Goal: Find specific page/section: Find specific page/section

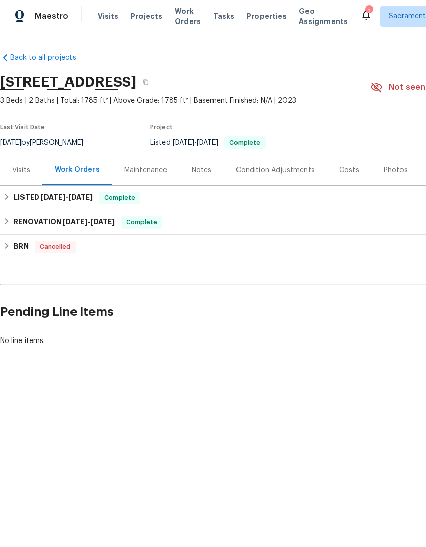
click at [266, 14] on span "Properties" at bounding box center [267, 16] width 40 height 10
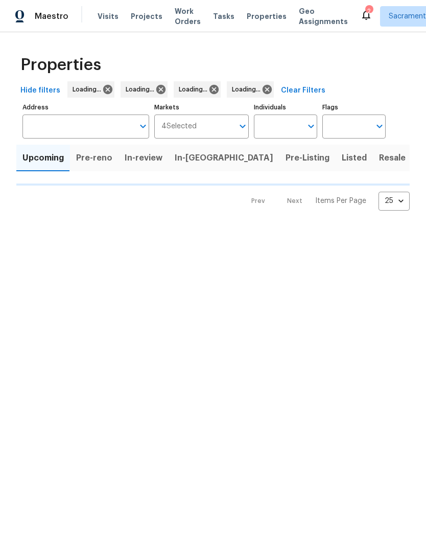
click at [342, 158] on span "Listed" at bounding box center [354, 158] width 25 height 14
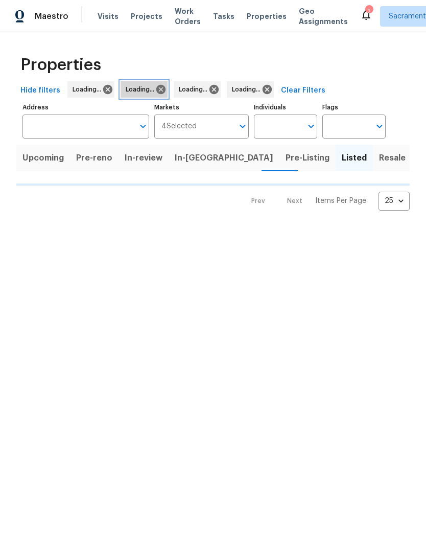
click at [161, 87] on icon at bounding box center [160, 89] width 9 height 9
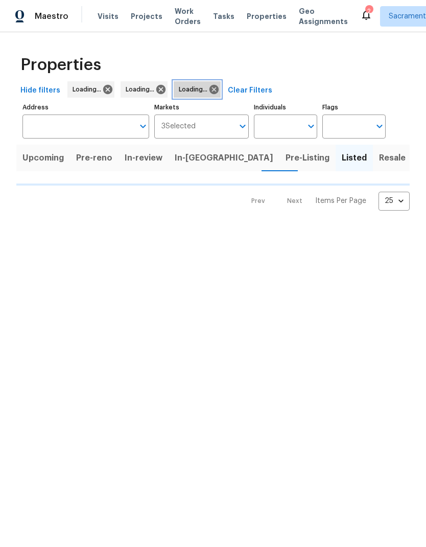
click at [216, 86] on icon at bounding box center [214, 89] width 9 height 9
click at [226, 88] on icon at bounding box center [230, 89] width 9 height 9
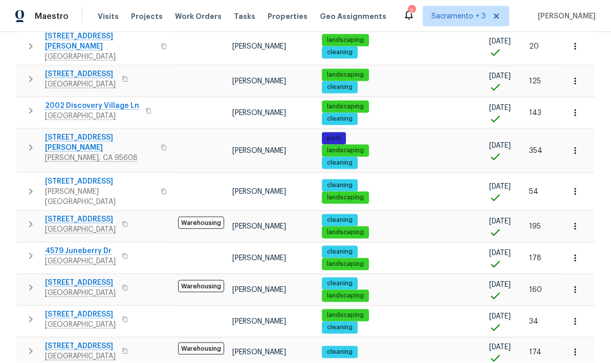
scroll to position [41, 0]
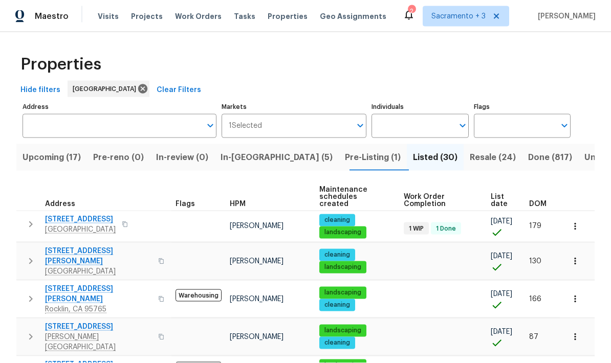
scroll to position [41, 0]
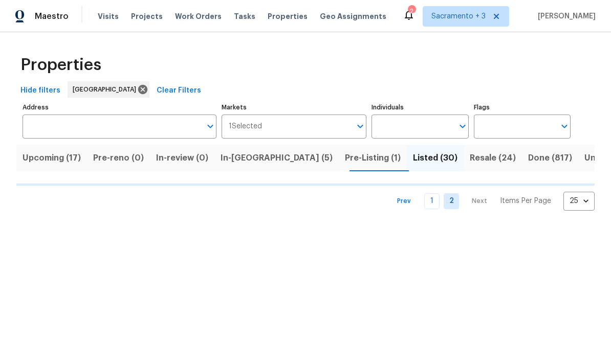
click at [426, 151] on span "Resale (24)" at bounding box center [492, 158] width 46 height 14
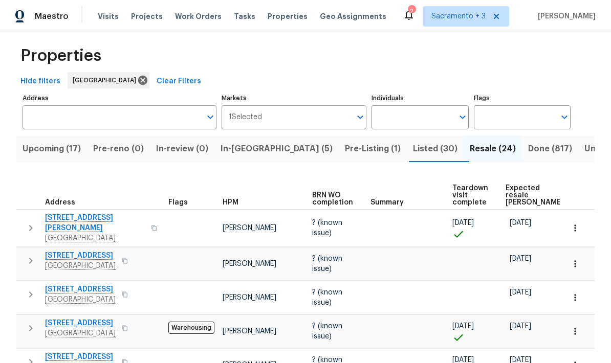
scroll to position [2, 0]
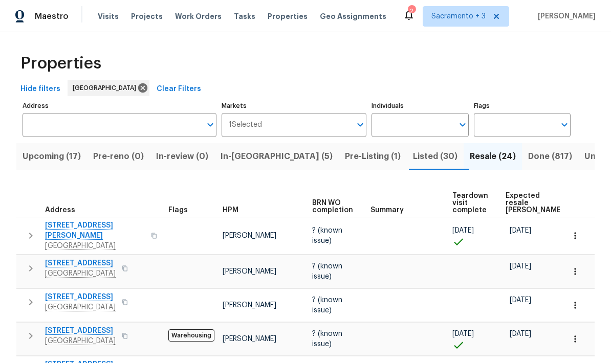
click at [413, 149] on span "Listed (30)" at bounding box center [435, 156] width 44 height 14
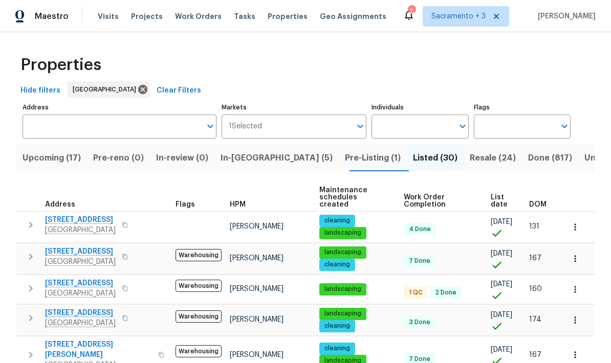
click at [426, 243] on td at bounding box center [576, 258] width 35 height 31
click at [104, 119] on input "Address" at bounding box center [112, 127] width 178 height 24
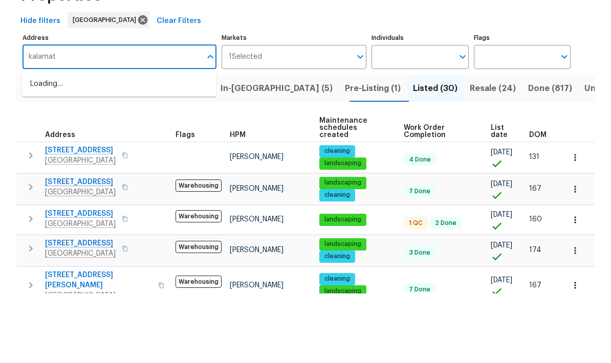
type input "kalamata"
click at [39, 115] on input "kalamata" at bounding box center [112, 127] width 178 height 24
click at [49, 115] on input "kalamata" at bounding box center [112, 127] width 178 height 24
click at [426, 151] on span "Resale (24)" at bounding box center [492, 158] width 46 height 14
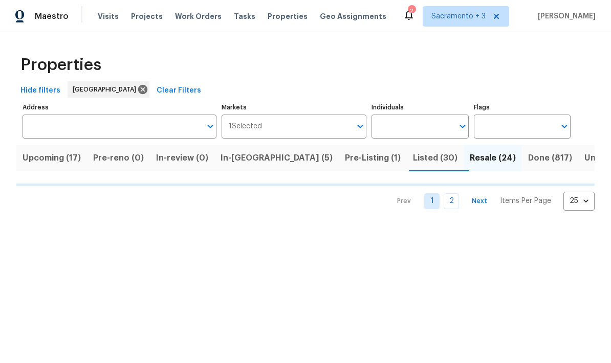
click at [80, 123] on input "Address" at bounding box center [112, 127] width 178 height 24
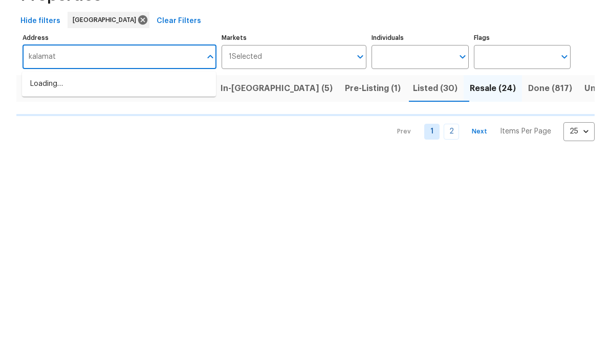
type input "kalamata"
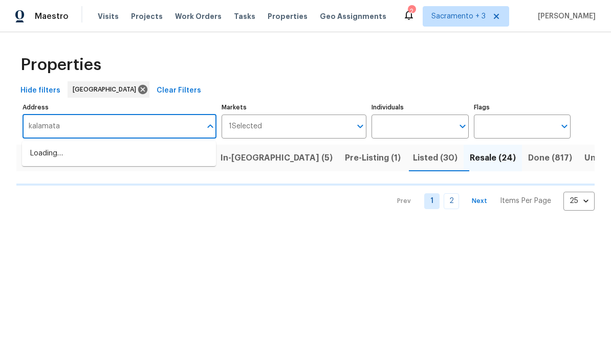
click at [413, 159] on span "Listed (30)" at bounding box center [435, 158] width 44 height 14
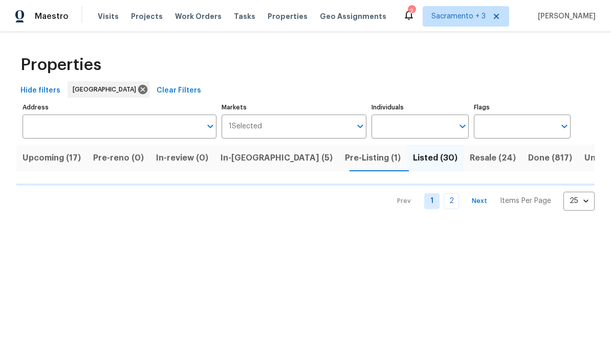
click at [187, 131] on input "Address" at bounding box center [112, 127] width 178 height 24
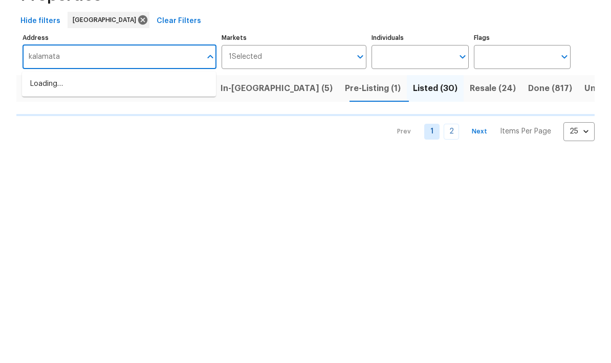
type input "kalamata"
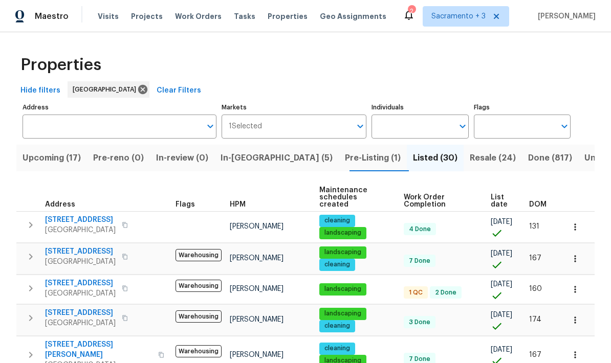
click at [426, 248] on button "button" at bounding box center [575, 259] width 23 height 23
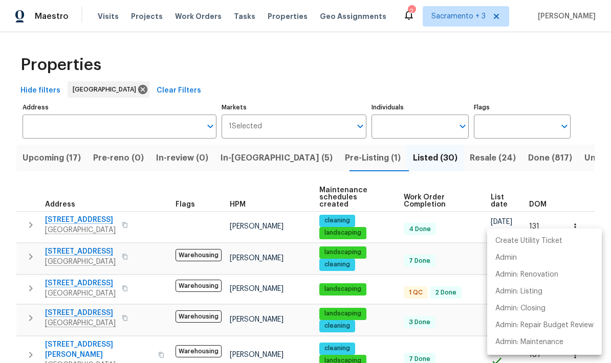
click at [426, 75] on div at bounding box center [305, 181] width 611 height 363
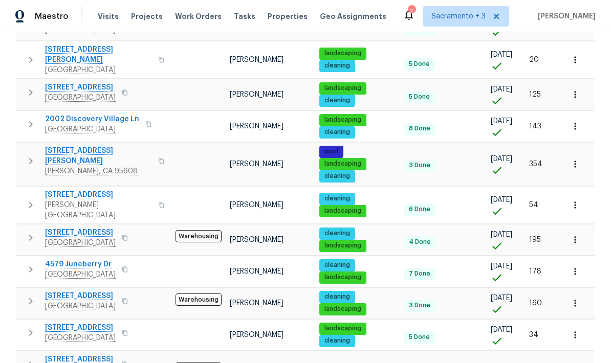
scroll to position [41, 0]
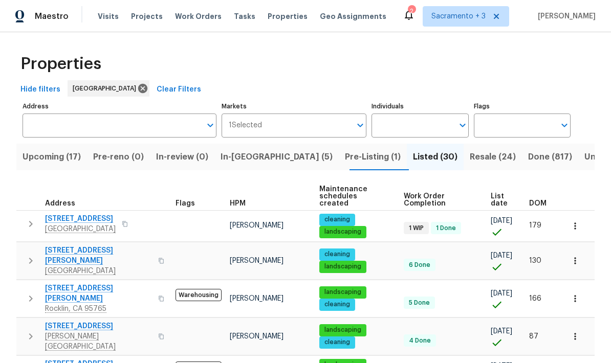
scroll to position [1, 0]
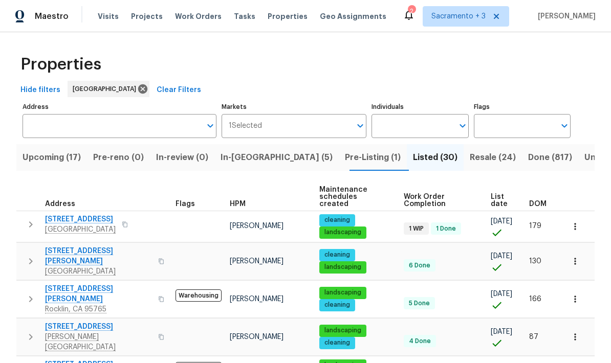
click at [343, 132] on input "Markets" at bounding box center [306, 126] width 89 height 24
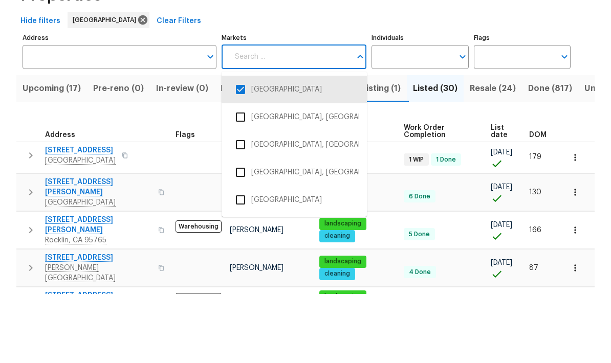
scroll to position [41, 0]
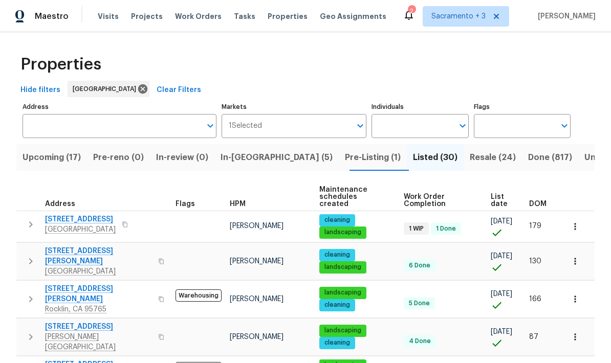
click at [426, 158] on span "Resale (24)" at bounding box center [492, 157] width 46 height 14
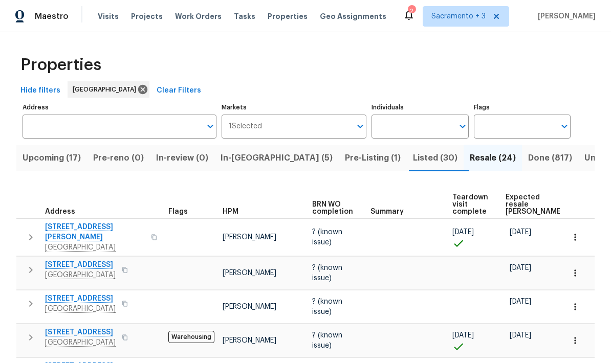
click at [93, 120] on input "Address" at bounding box center [112, 127] width 178 height 24
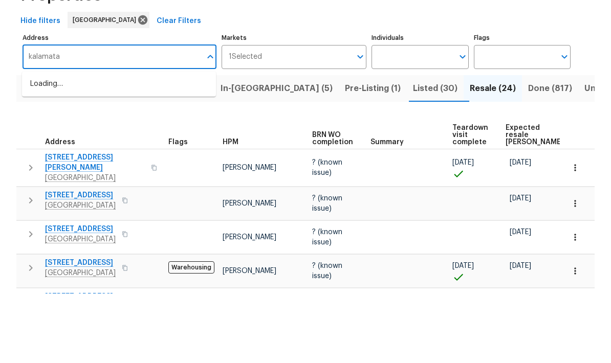
type input "kalamata"
click at [426, 151] on span "Done (817)" at bounding box center [550, 158] width 44 height 14
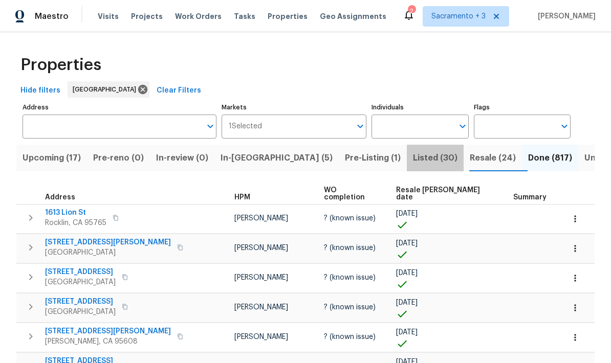
click at [413, 158] on span "Listed (30)" at bounding box center [435, 158] width 44 height 14
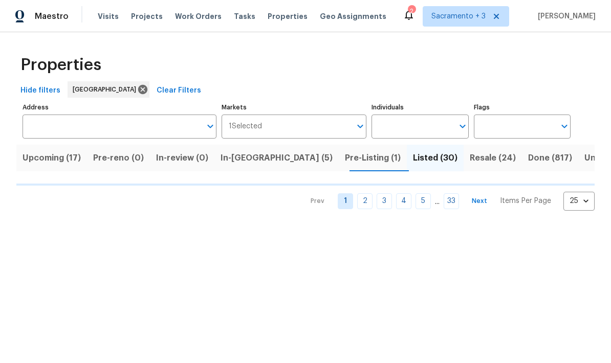
click at [345, 158] on span "Pre-Listing (1)" at bounding box center [373, 158] width 56 height 14
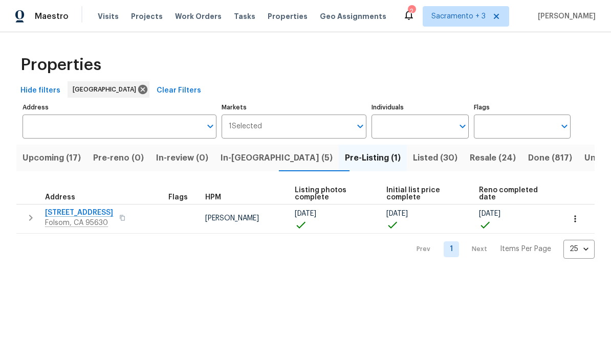
click at [413, 153] on span "Listed (30)" at bounding box center [435, 158] width 44 height 14
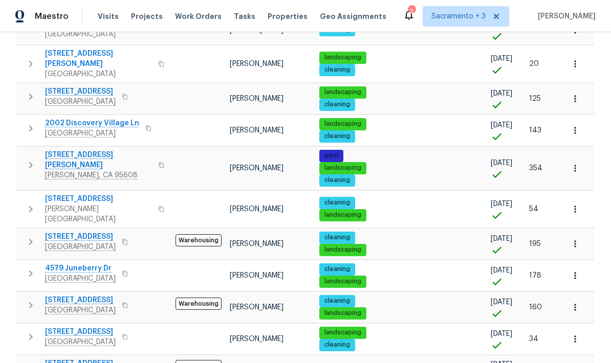
scroll to position [41, 0]
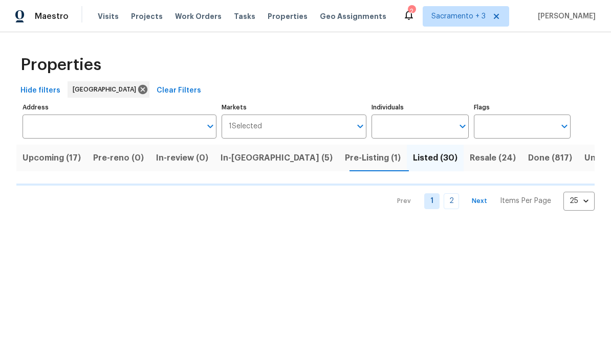
click at [371, 227] on html "Maestro Visits Projects Work Orders Tasks Properties Geo Assignments 2 Sacramen…" at bounding box center [305, 113] width 611 height 227
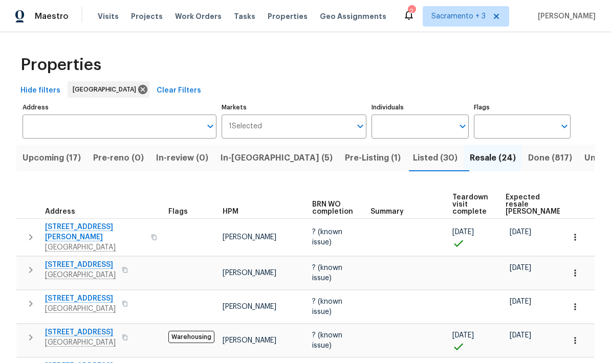
click at [426, 156] on span "Done (817)" at bounding box center [550, 158] width 44 height 14
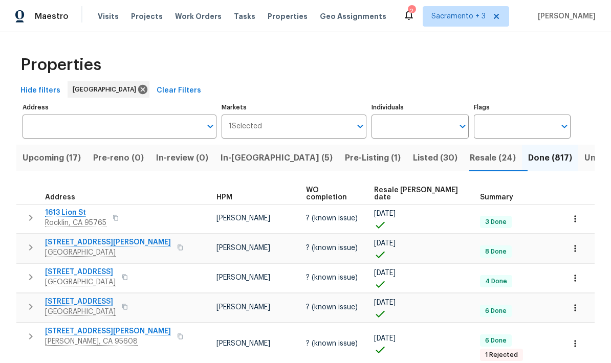
click at [94, 115] on input "Address" at bounding box center [112, 127] width 178 height 24
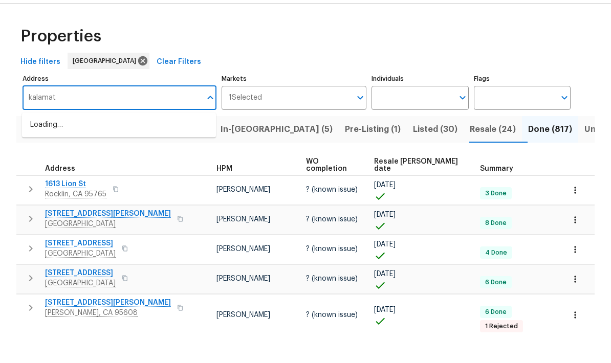
type input "kalamata"
click at [81, 145] on li "4033 Kalamata Way Rancho Cordova CA 95742" at bounding box center [119, 153] width 194 height 17
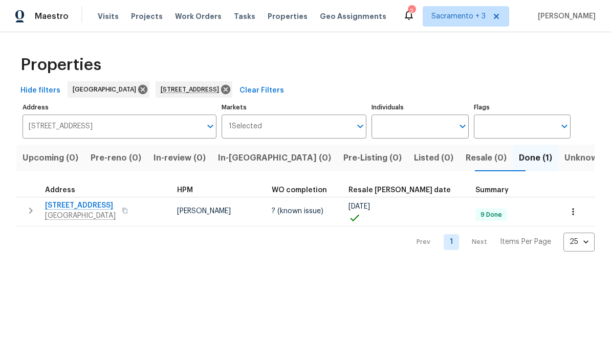
click at [284, 85] on span "Clear Filters" at bounding box center [261, 90] width 44 height 13
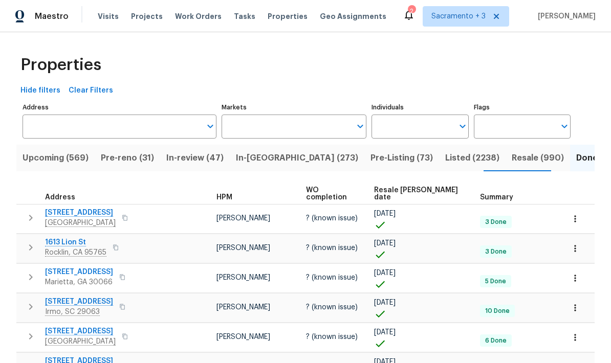
click at [349, 128] on input "Markets" at bounding box center [286, 127] width 130 height 24
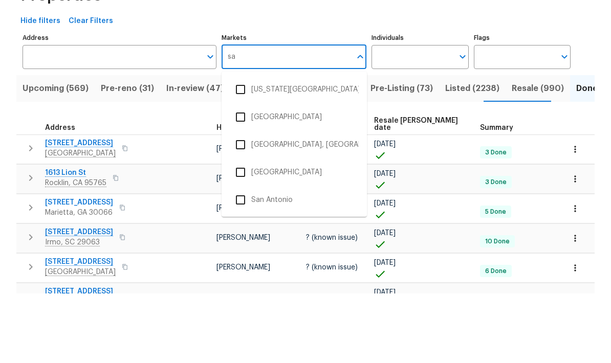
type input "sac"
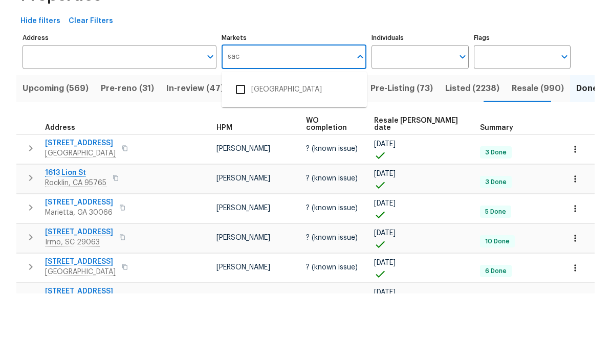
click at [288, 148] on li "Sacramento" at bounding box center [294, 158] width 129 height 21
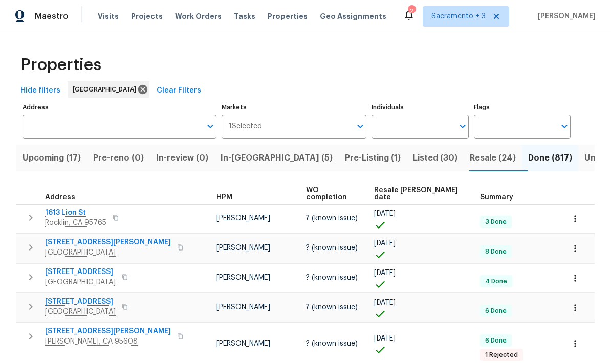
click at [345, 153] on span "Pre-Listing (1)" at bounding box center [373, 158] width 56 height 14
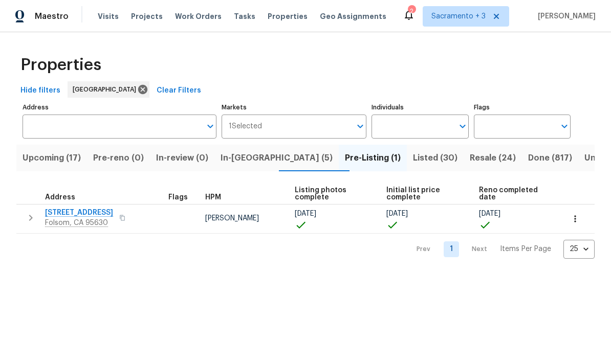
click at [259, 163] on span "In-reno (5)" at bounding box center [276, 158] width 112 height 14
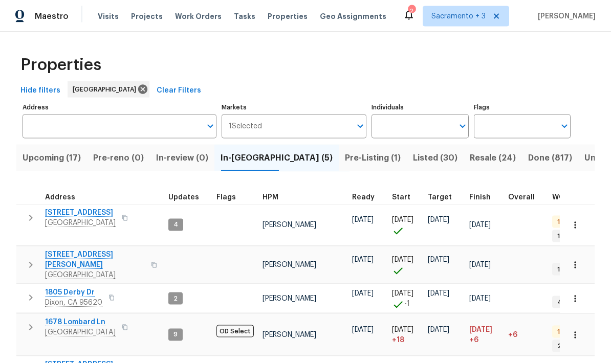
scroll to position [39, 0]
click at [190, 151] on span "In-review (0)" at bounding box center [182, 158] width 52 height 14
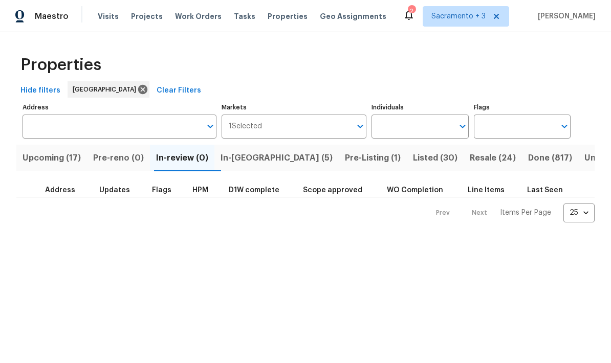
click at [41, 156] on span "Upcoming (17)" at bounding box center [52, 158] width 58 height 14
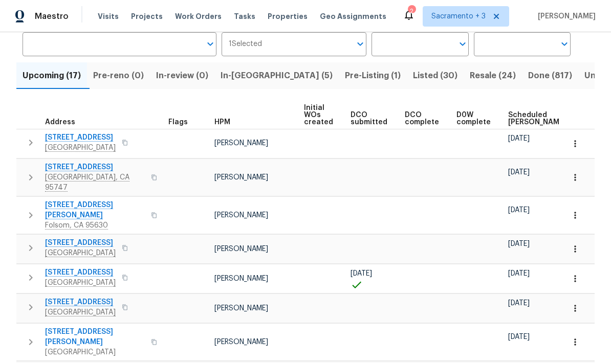
scroll to position [83, 0]
click at [426, 117] on span "Scheduled COE" at bounding box center [537, 118] width 58 height 14
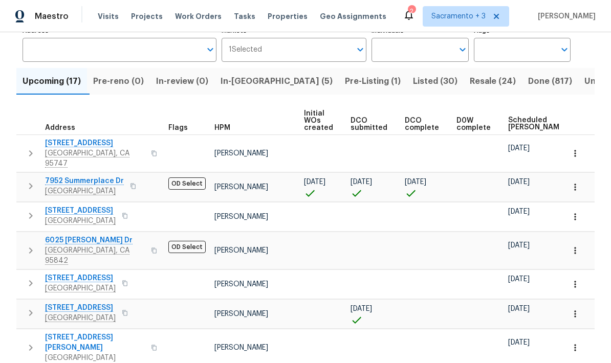
click at [72, 203] on td "9616 Apple Mill Dr Elk Grove, CA 95624" at bounding box center [90, 216] width 148 height 27
click at [64, 206] on span "9616 Apple Mill Dr" at bounding box center [80, 211] width 71 height 10
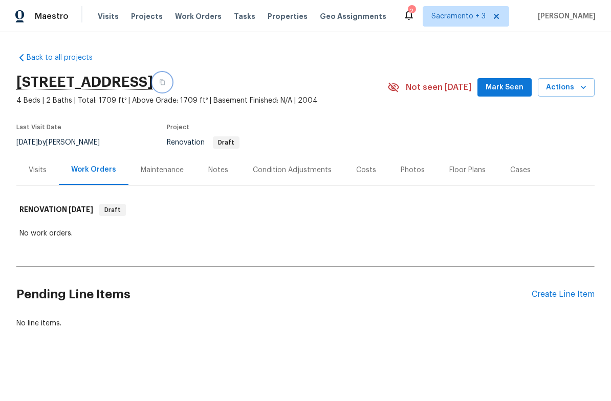
click at [165, 81] on icon "button" at bounding box center [162, 82] width 6 height 6
click at [165, 83] on icon "button" at bounding box center [162, 82] width 6 height 6
